Goal: Task Accomplishment & Management: Use online tool/utility

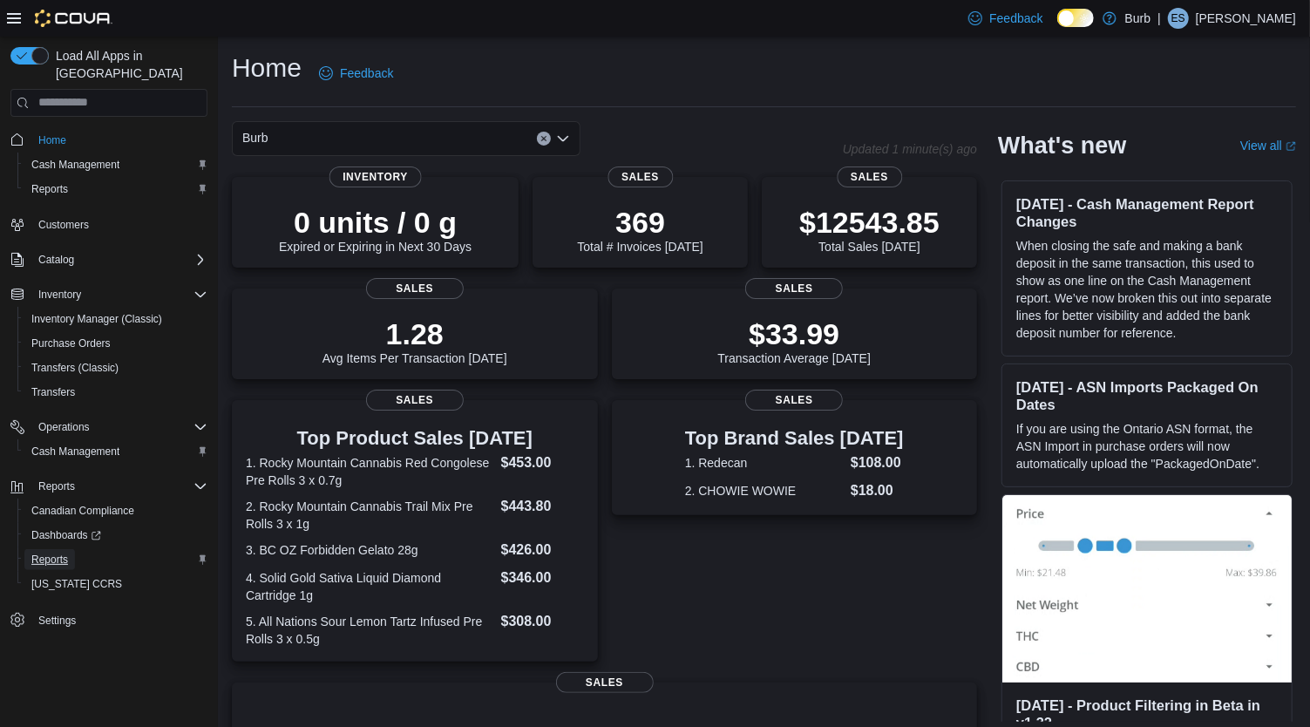
click at [65, 552] on span "Reports" at bounding box center [49, 559] width 37 height 14
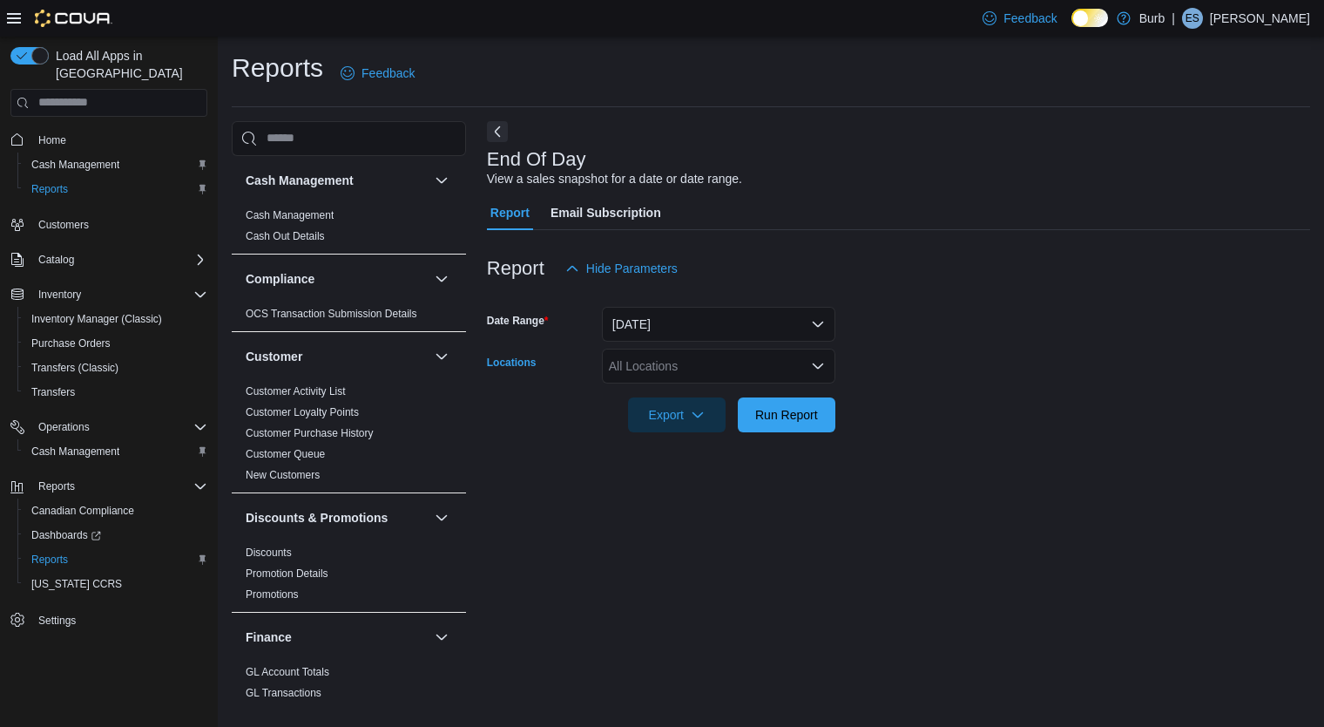
click at [817, 363] on icon "Open list of options" at bounding box center [818, 366] width 14 height 14
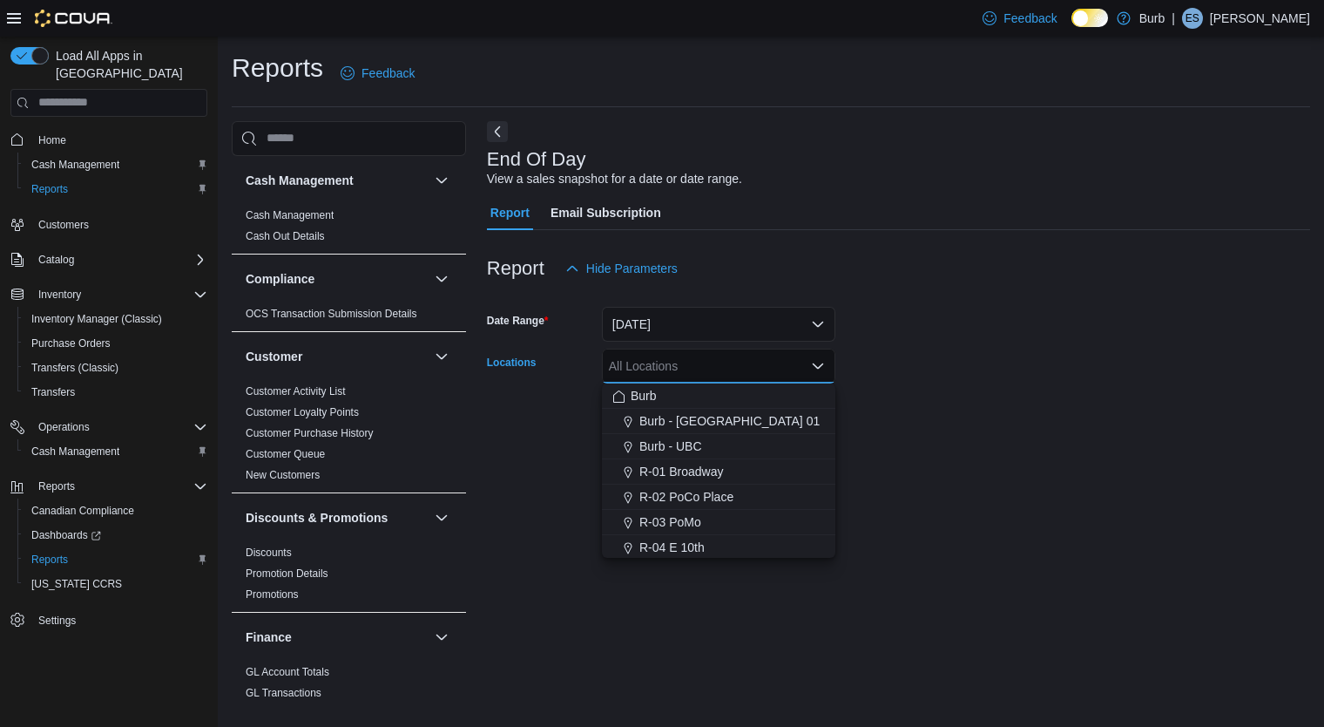
click at [704, 528] on div "R-03 PoMo" at bounding box center [719, 521] width 213 height 17
click at [1079, 380] on form "Date Range [DATE] Locations R-03 PoMo Combo box. Selected. R-03 PoMo. Press Bac…" at bounding box center [898, 359] width 823 height 146
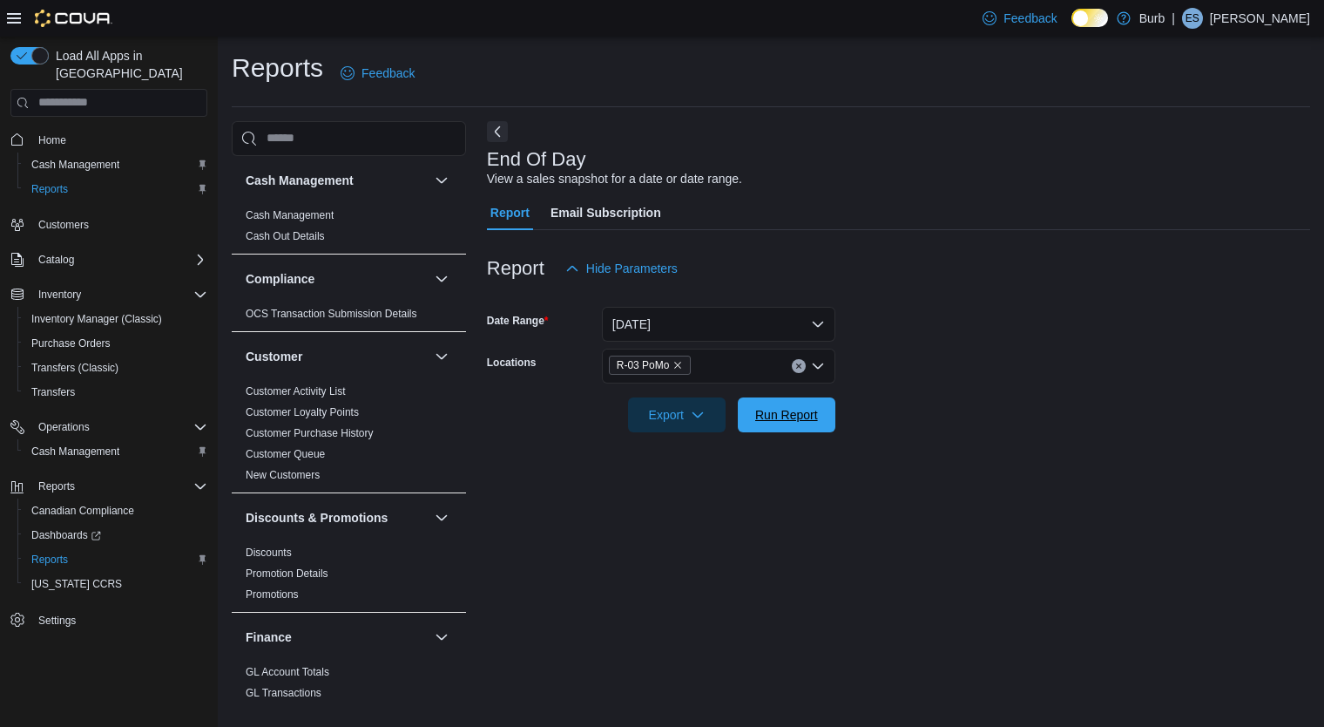
click at [812, 408] on span "Run Report" at bounding box center [786, 414] width 63 height 17
